Goal: Use online tool/utility: Utilize a website feature to perform a specific function

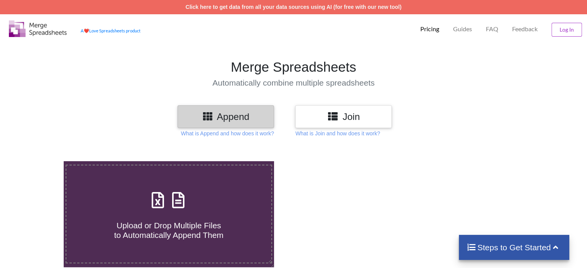
click at [183, 201] on icon at bounding box center [178, 196] width 19 height 16
click at [40, 161] on input "Upload or Drop Multiple Files to Automatically Append Them" at bounding box center [40, 161] width 0 height 0
type input "C:\fakepath\Task-report-24-09-2025T09_58.csv"
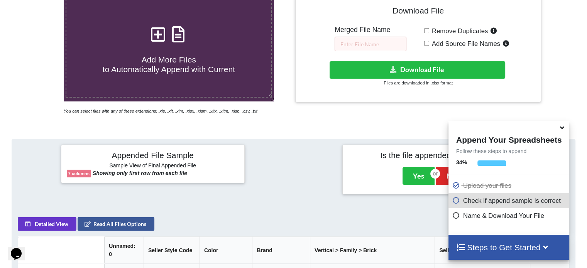
scroll to position [112, 0]
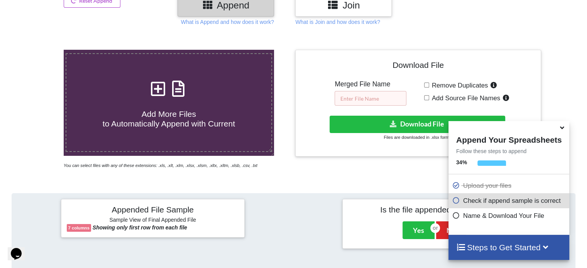
click at [365, 97] on input "text" at bounding box center [371, 98] width 72 height 15
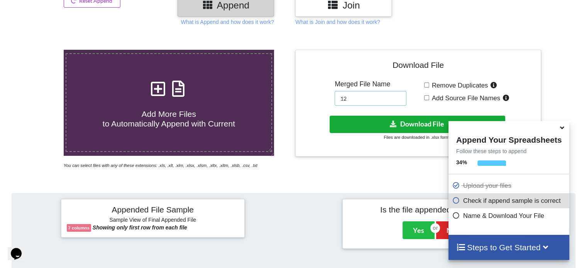
type input "12"
click at [378, 126] on button "Download File" at bounding box center [418, 124] width 176 height 17
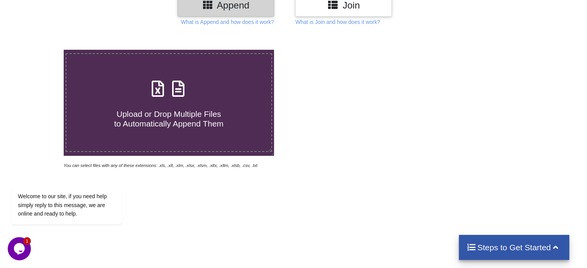
click at [176, 84] on icon at bounding box center [178, 85] width 19 height 16
click at [40, 50] on input "Upload or Drop Multiple Files to Automatically Append Them" at bounding box center [40, 50] width 0 height 0
type input "C:\fakepath\Task-report-24-09-2025T10_06.csv"
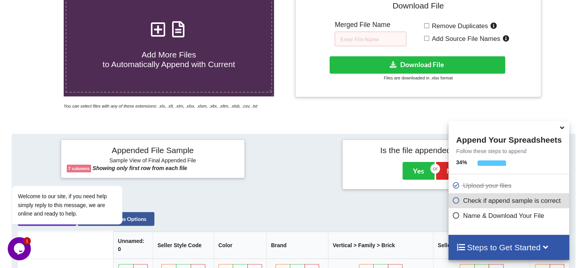
scroll to position [112, 0]
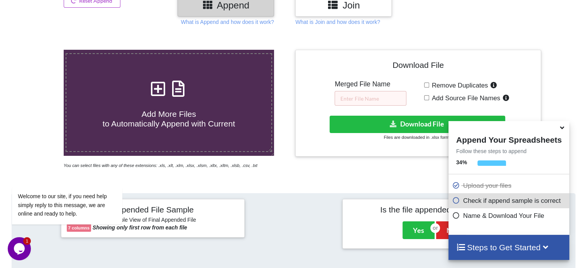
click at [353, 108] on div "Download File Merged File Name Remove Duplicates Add Source File Names Download…" at bounding box center [418, 103] width 234 height 95
click at [367, 98] on input "text" at bounding box center [371, 98] width 72 height 15
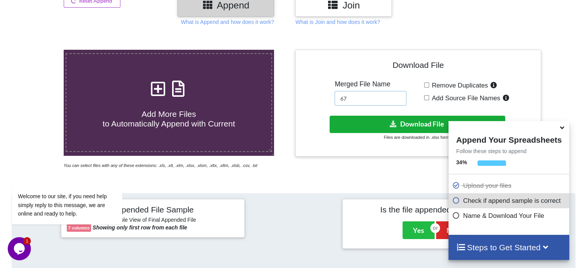
type input "67"
click at [364, 120] on button "Download File" at bounding box center [418, 124] width 176 height 17
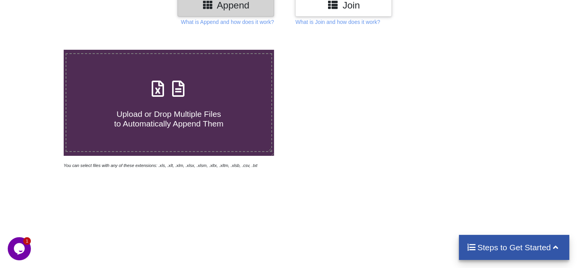
click at [179, 89] on icon at bounding box center [178, 85] width 19 height 16
click at [40, 50] on input "Upload or Drop Multiple Files to Automatically Append Them" at bounding box center [40, 50] width 0 height 0
type input "C:\fakepath\Task-report-24-09-2025T10_18.csv"
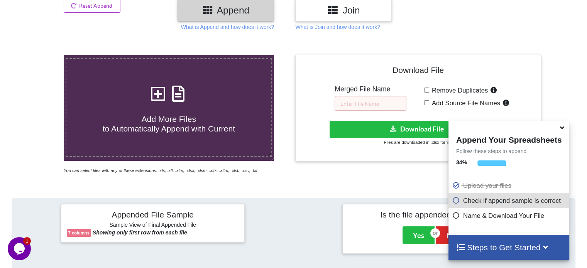
scroll to position [34, 0]
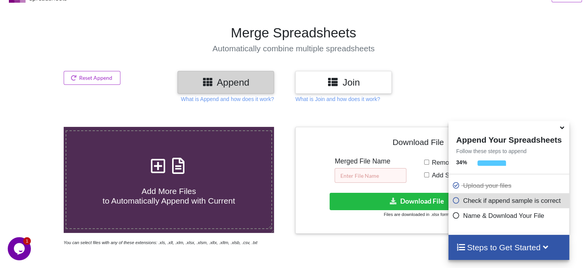
click at [369, 179] on input "text" at bounding box center [371, 175] width 72 height 15
type input "123"
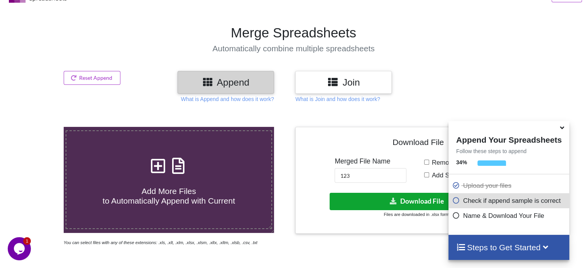
click at [375, 199] on button "Download File" at bounding box center [418, 201] width 176 height 17
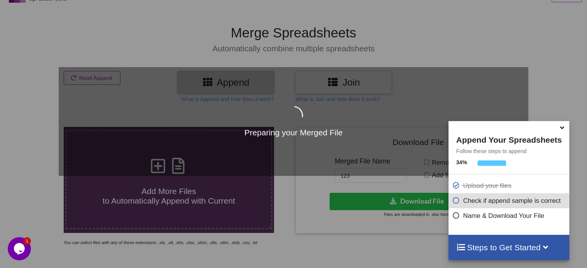
click at [563, 129] on icon at bounding box center [562, 126] width 8 height 7
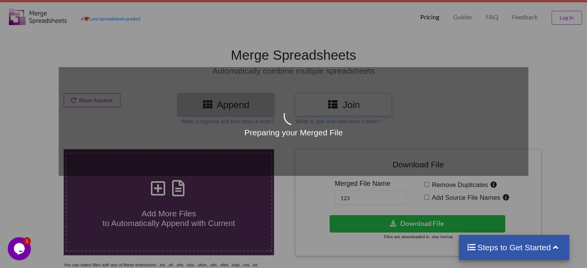
scroll to position [0, 0]
